Goal: Navigation & Orientation: Understand site structure

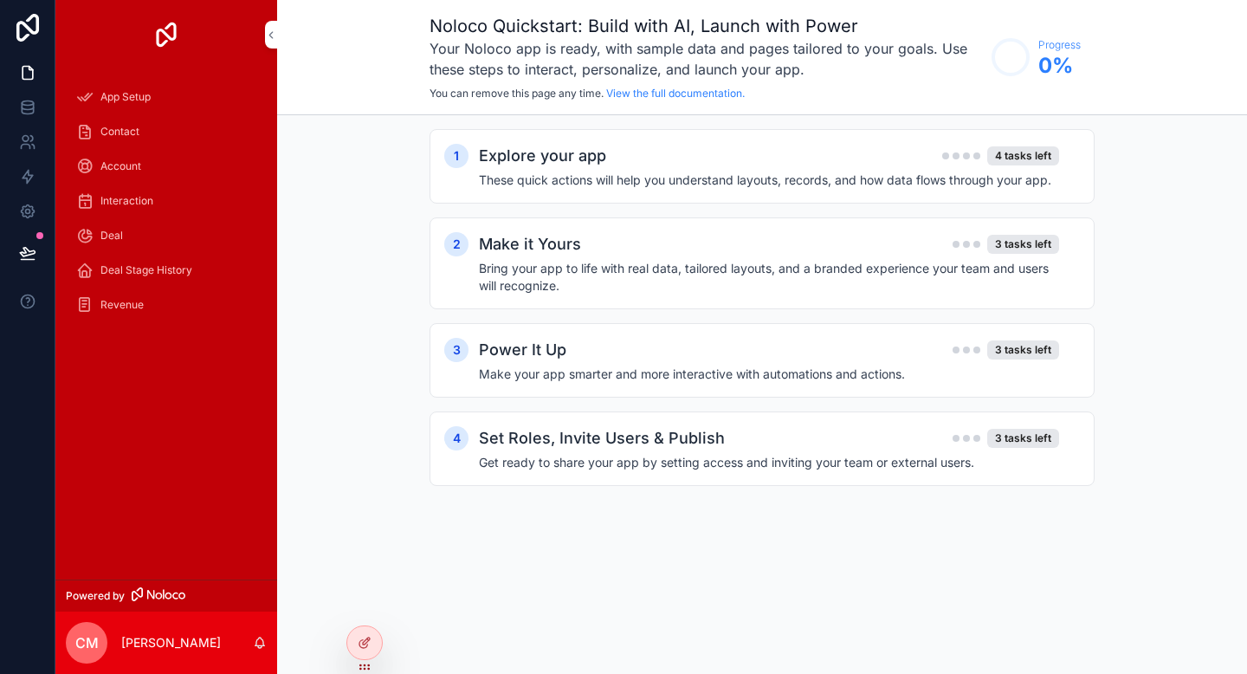
click at [131, 96] on span "App Setup" at bounding box center [125, 97] width 50 height 14
click at [126, 126] on span "Contact" at bounding box center [119, 132] width 39 height 14
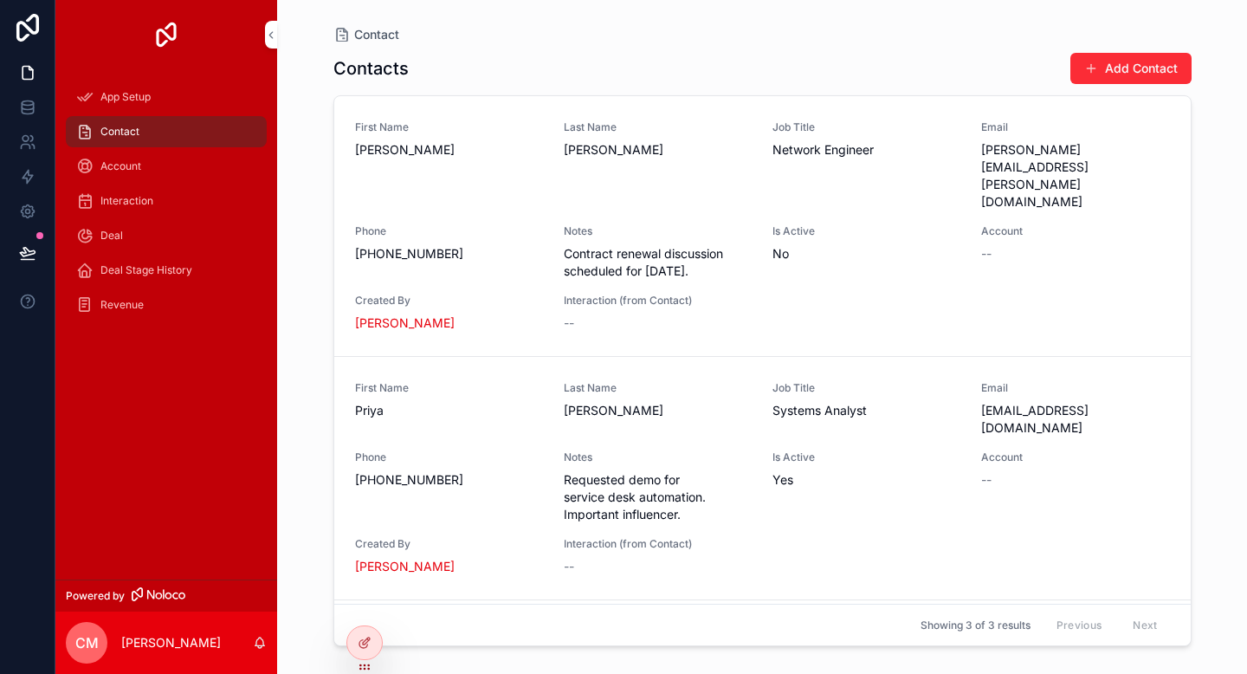
click at [126, 168] on span "Account" at bounding box center [120, 166] width 41 height 14
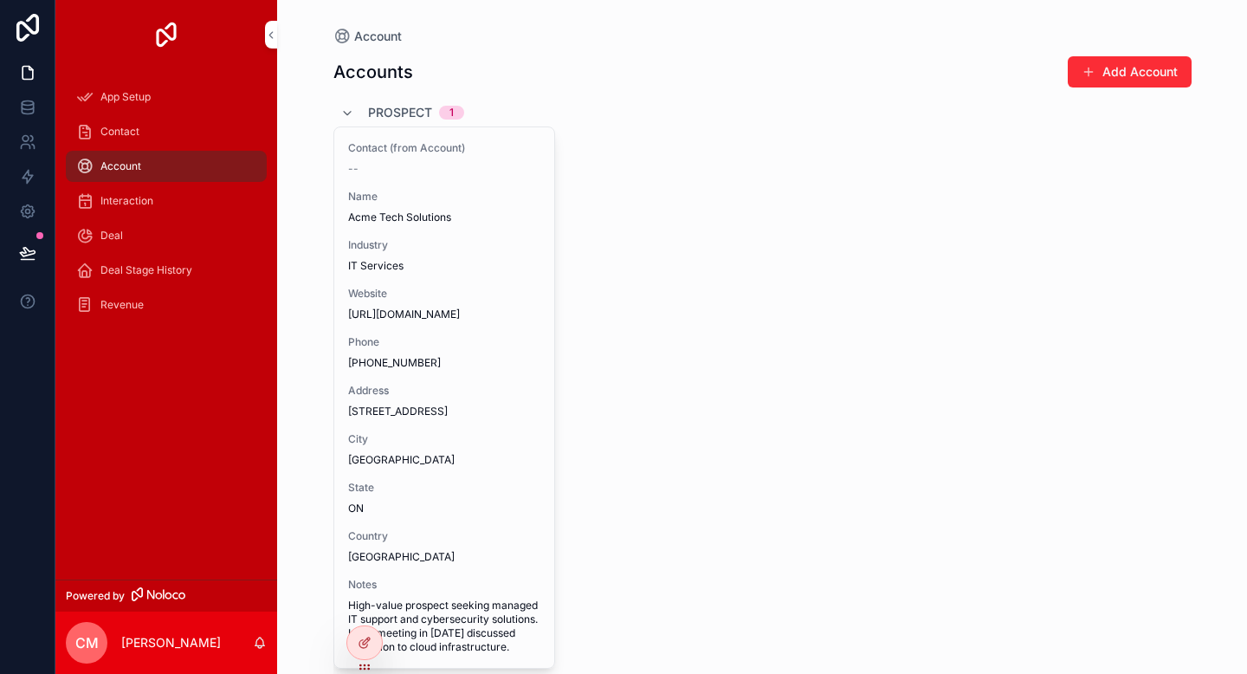
click at [116, 206] on span "Interaction" at bounding box center [126, 201] width 53 height 14
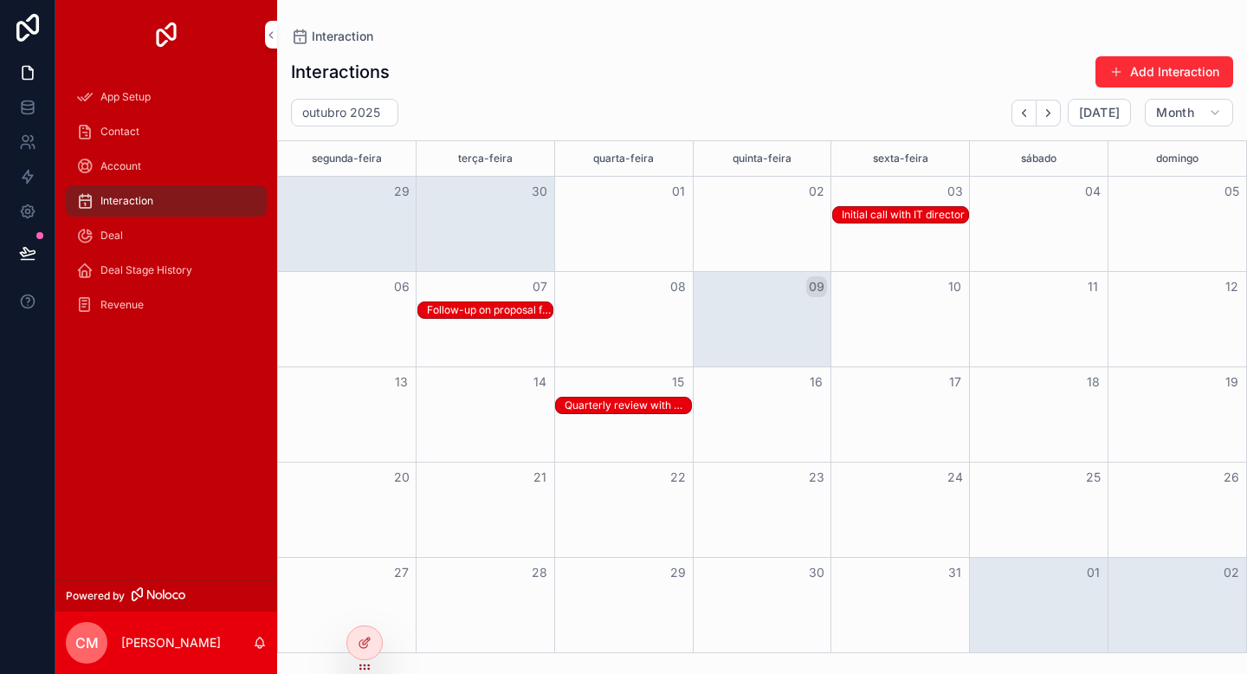
click at [123, 222] on div "Deal" at bounding box center [166, 236] width 180 height 28
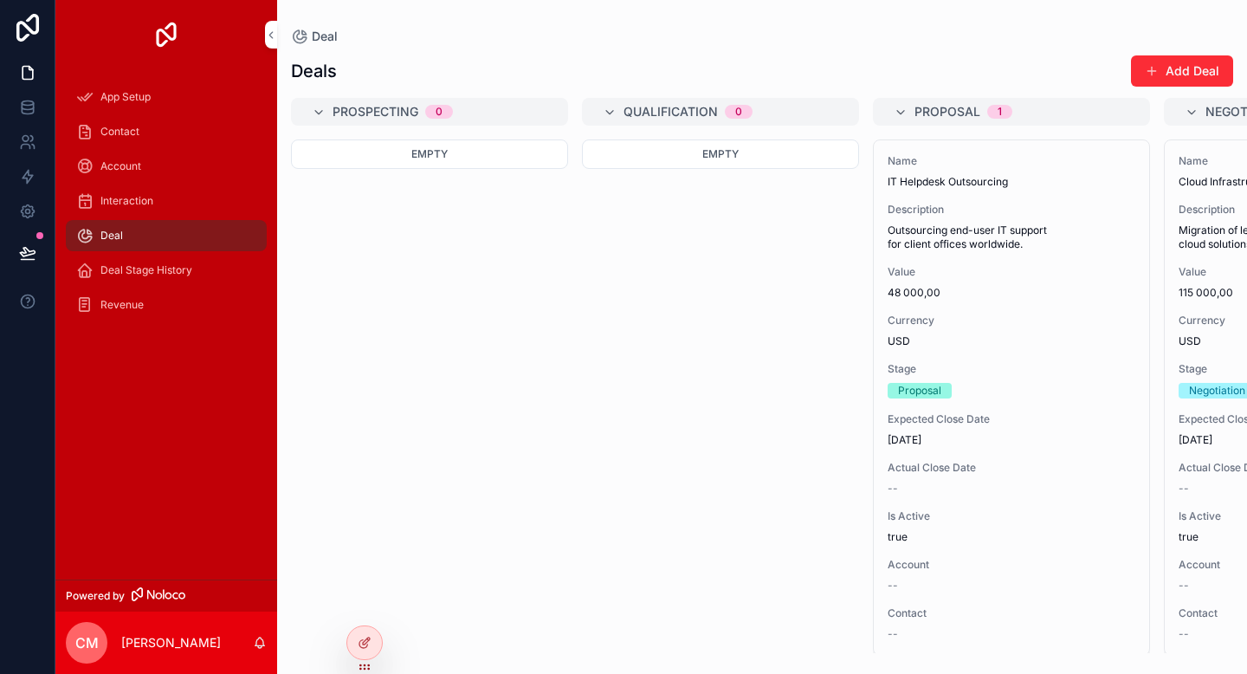
click at [118, 268] on span "Deal Stage History" at bounding box center [146, 270] width 92 height 14
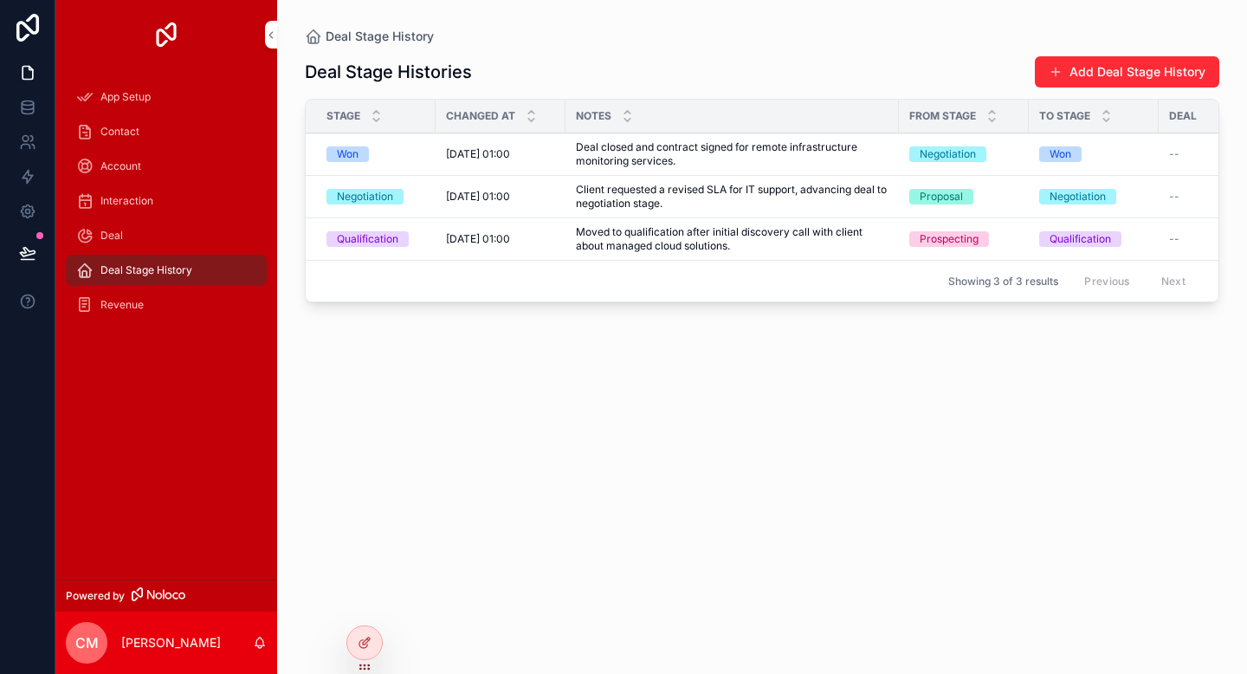
click at [126, 311] on span "Revenue" at bounding box center [121, 305] width 43 height 14
